Goal: Task Accomplishment & Management: Complete application form

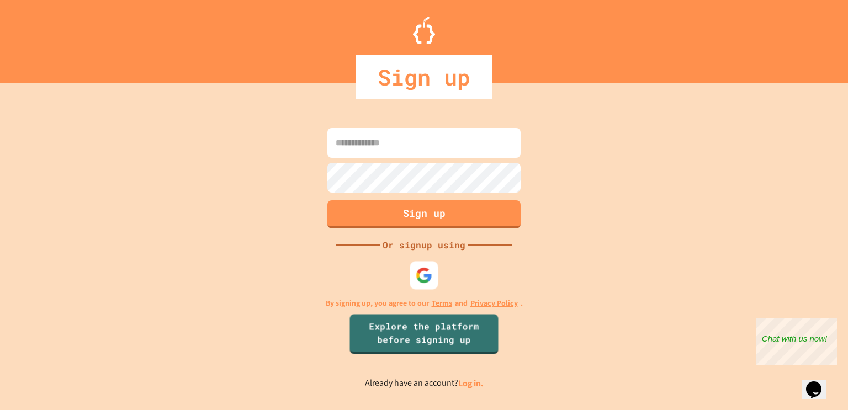
click at [428, 272] on img at bounding box center [424, 275] width 17 height 17
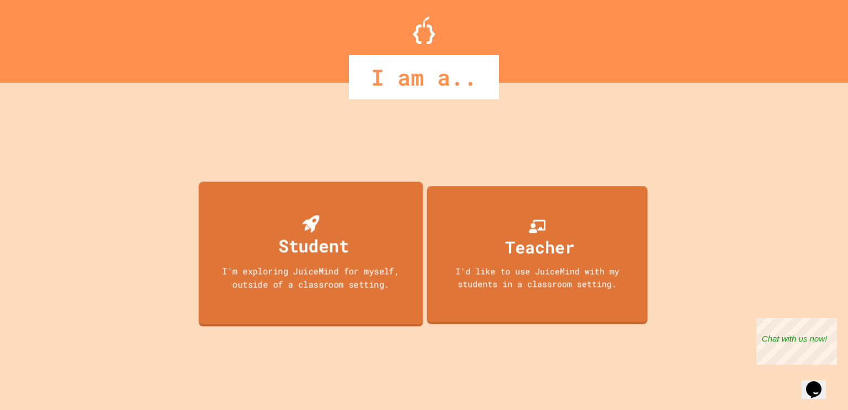
click at [346, 252] on div "Student" at bounding box center [313, 245] width 71 height 26
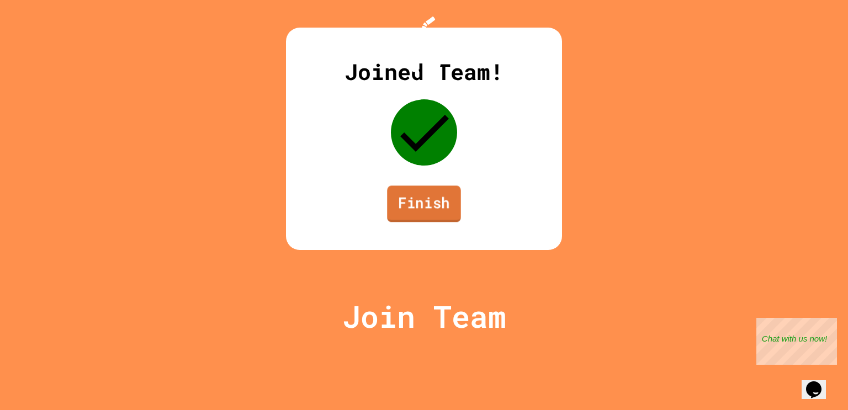
click at [449, 222] on link "Finish" at bounding box center [424, 203] width 74 height 36
